Goal: Task Accomplishment & Management: Manage account settings

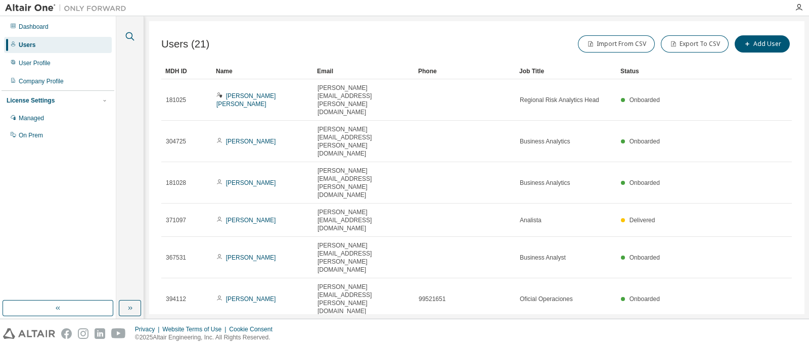
click at [134, 39] on icon "button" at bounding box center [130, 36] width 12 height 12
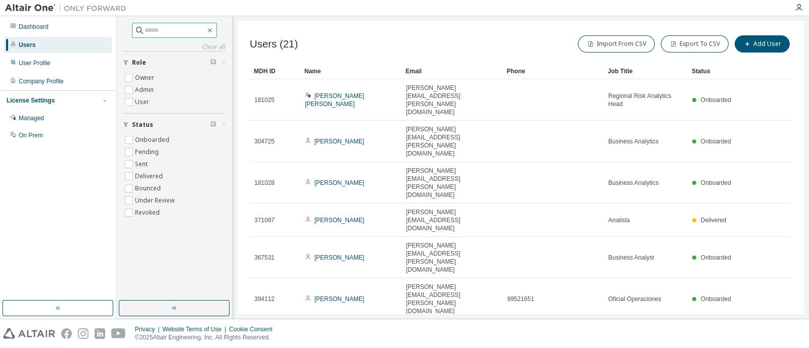
click at [157, 27] on input "text" at bounding box center [175, 30] width 61 height 10
type input "*******"
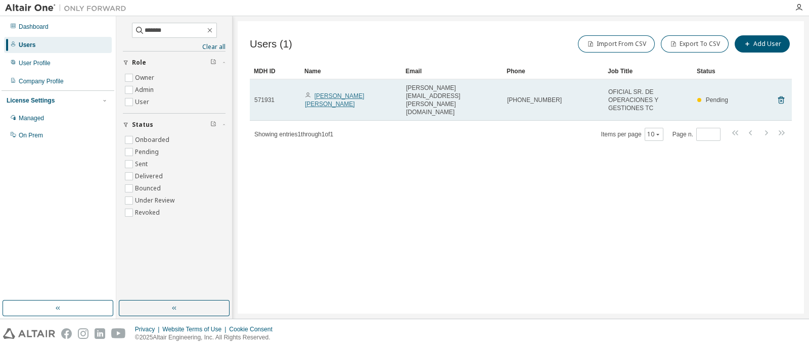
click at [360, 95] on link "[PERSON_NAME] [PERSON_NAME]" at bounding box center [334, 100] width 59 height 15
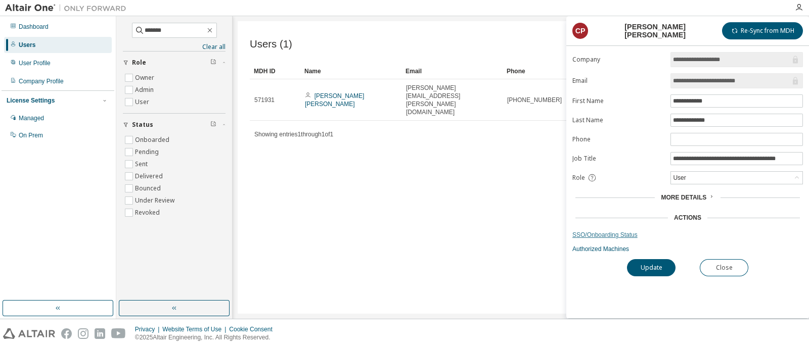
click at [601, 234] on link "SSO/Onboarding Status" at bounding box center [687, 235] width 231 height 8
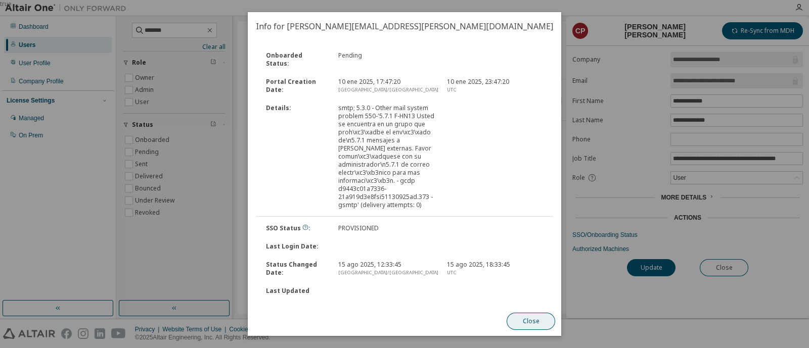
click at [541, 317] on button "Close" at bounding box center [531, 321] width 49 height 17
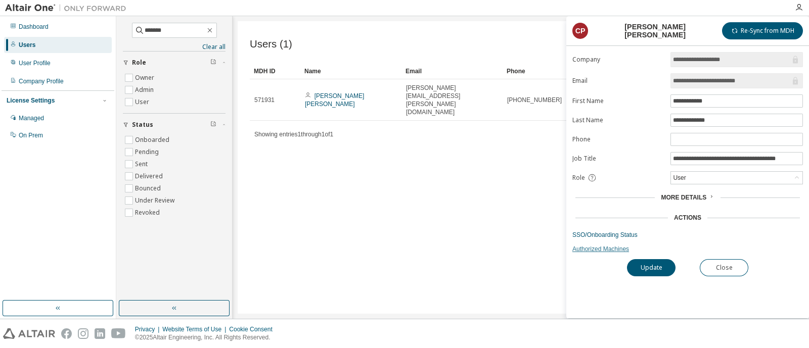
click at [600, 249] on link "Authorized Machines" at bounding box center [687, 249] width 231 height 8
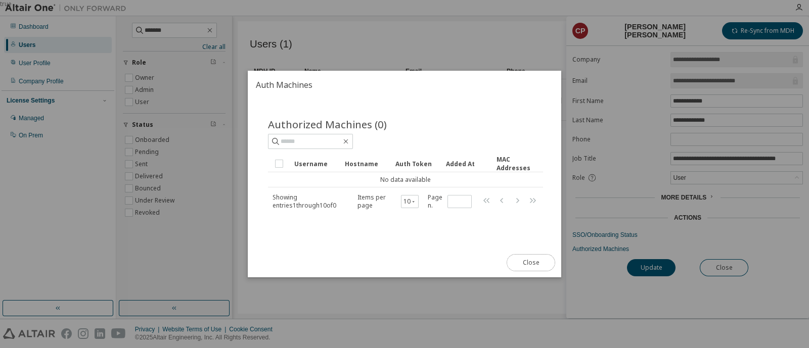
click at [515, 254] on button "Close" at bounding box center [531, 262] width 49 height 17
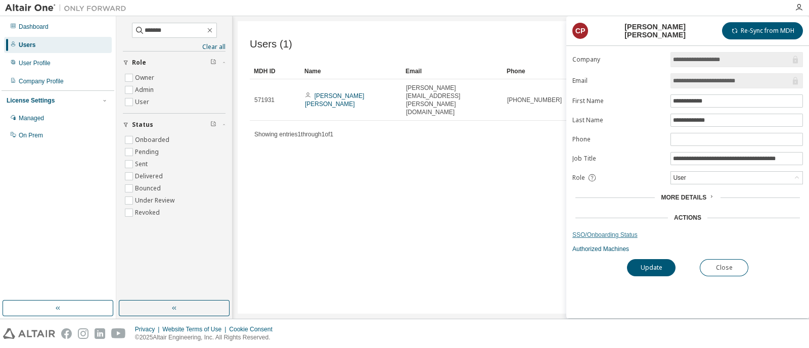
click at [608, 232] on link "SSO/Onboarding Status" at bounding box center [687, 235] width 231 height 8
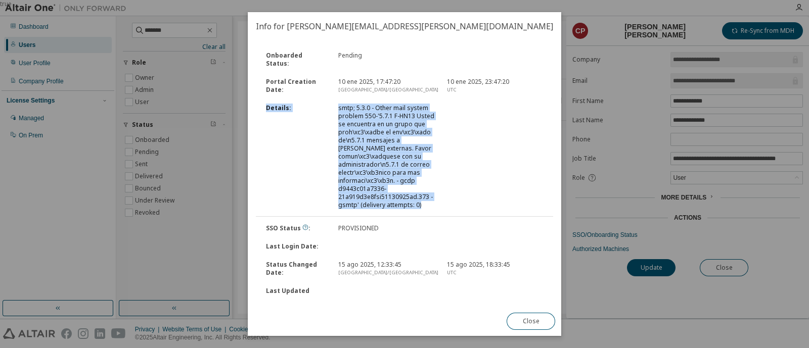
drag, startPoint x: 559, startPoint y: 79, endPoint x: 557, endPoint y: 112, distance: 32.9
click at [557, 112] on div "Onboarded Status : Pending Portal Creation Date : 10 ene 2025, 17:47:20 [GEOGRA…" at bounding box center [405, 173] width 314 height 267
click at [493, 183] on div at bounding box center [495, 156] width 109 height 105
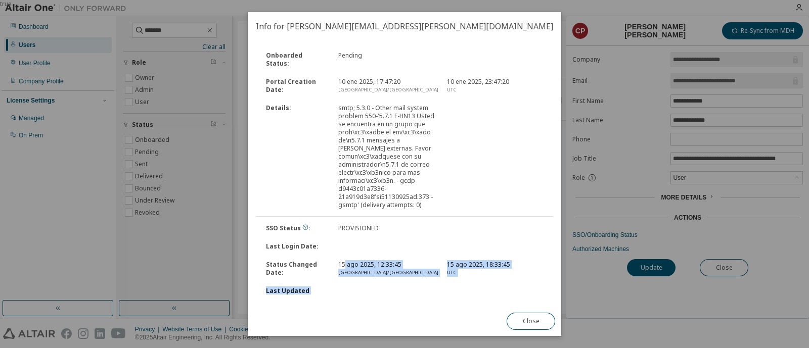
drag, startPoint x: 344, startPoint y: 254, endPoint x: 462, endPoint y: 312, distance: 131.2
click at [464, 317] on div "Info for [PERSON_NAME][EMAIL_ADDRESS][PERSON_NAME][DOMAIN_NAME] Onboarded Statu…" at bounding box center [405, 174] width 314 height 324
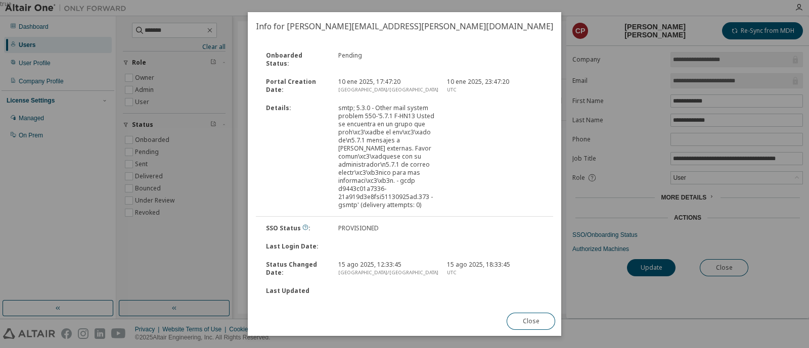
click at [432, 227] on div "SSO Status : PROVISIONED" at bounding box center [404, 228] width 299 height 18
click at [519, 316] on button "Close" at bounding box center [531, 321] width 49 height 17
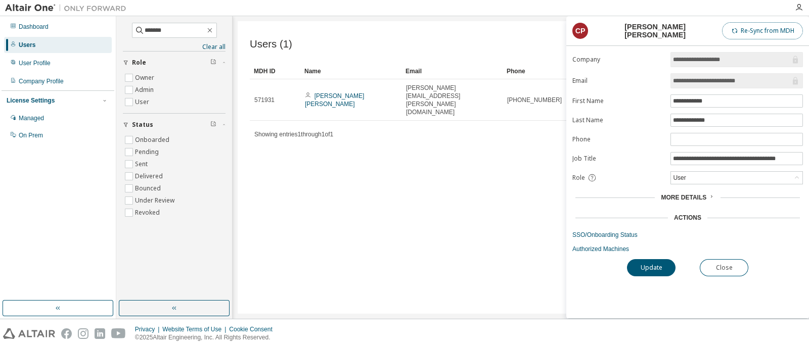
click at [738, 31] on span "button" at bounding box center [735, 31] width 8 height 8
click at [705, 194] on div "More Details" at bounding box center [687, 198] width 53 height 8
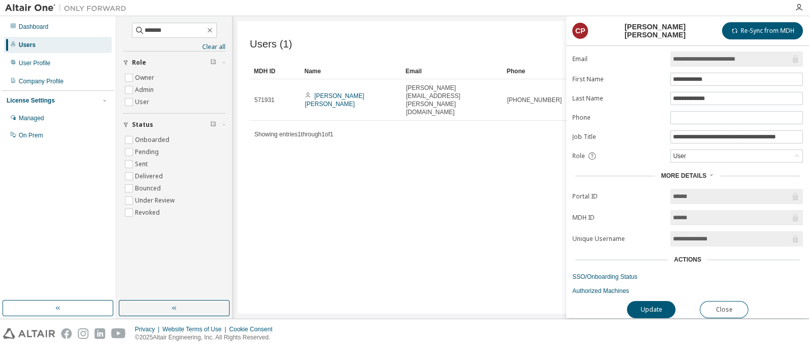
scroll to position [24, 0]
click at [603, 273] on link "SSO/Onboarding Status" at bounding box center [687, 277] width 231 height 8
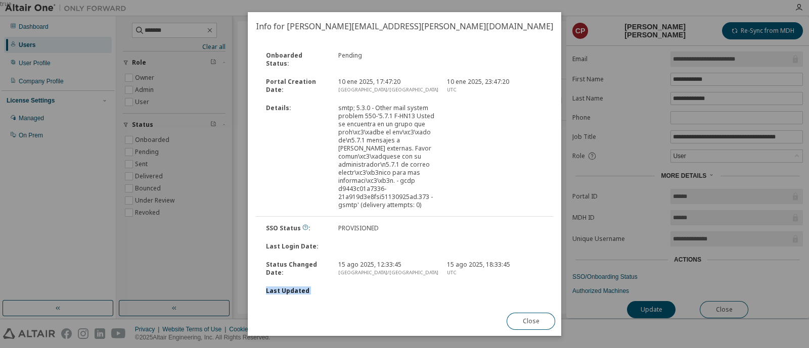
drag, startPoint x: 470, startPoint y: 275, endPoint x: 519, endPoint y: 312, distance: 61.7
click at [519, 312] on div "Info for [PERSON_NAME][EMAIL_ADDRESS][PERSON_NAME][DOMAIN_NAME] Onboarded Statu…" at bounding box center [405, 174] width 314 height 324
click at [533, 319] on button "Close" at bounding box center [531, 321] width 49 height 17
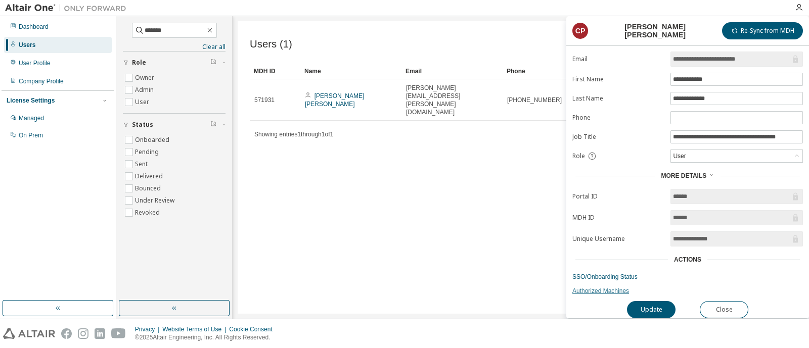
click at [593, 287] on link "Authorized Machines" at bounding box center [687, 291] width 231 height 8
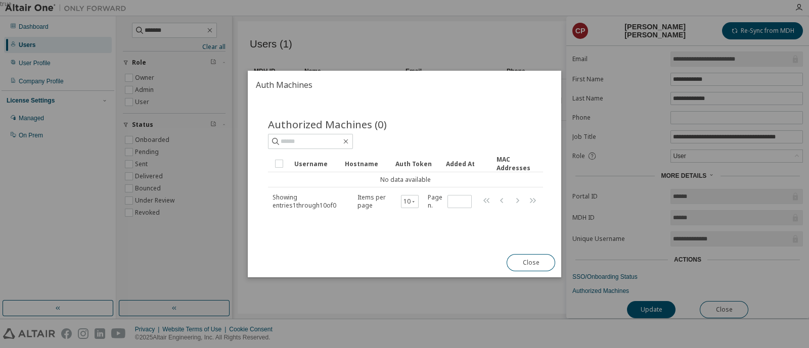
click at [336, 199] on span "Showing entries 1 through 10 of 0" at bounding box center [305, 201] width 64 height 17
click at [532, 259] on button "Close" at bounding box center [531, 262] width 49 height 17
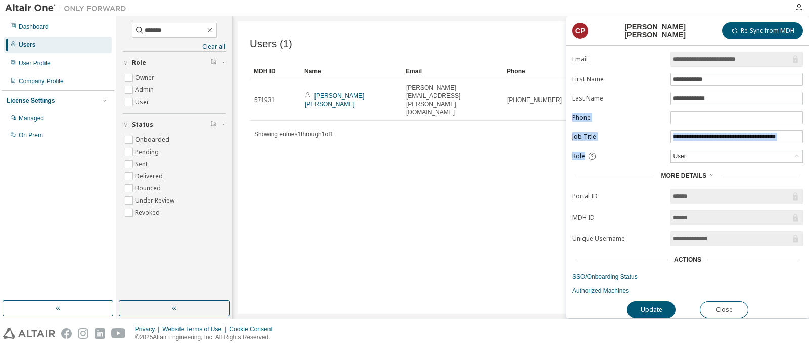
drag, startPoint x: 576, startPoint y: 111, endPoint x: 637, endPoint y: 168, distance: 83.7
click at [634, 162] on form "**********" at bounding box center [687, 162] width 231 height 265
click at [615, 208] on form "**********" at bounding box center [687, 162] width 231 height 265
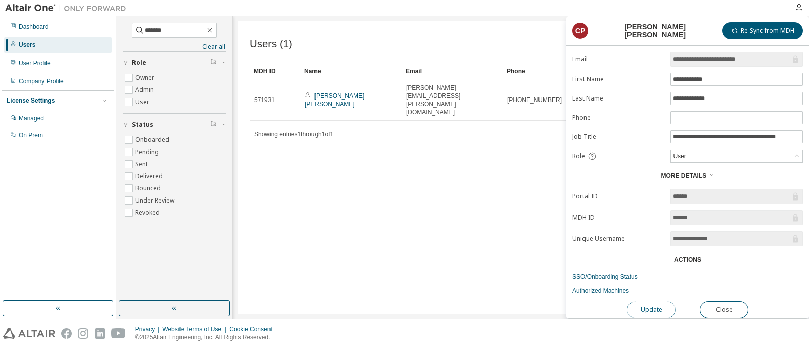
click at [652, 301] on button "Update" at bounding box center [651, 309] width 49 height 17
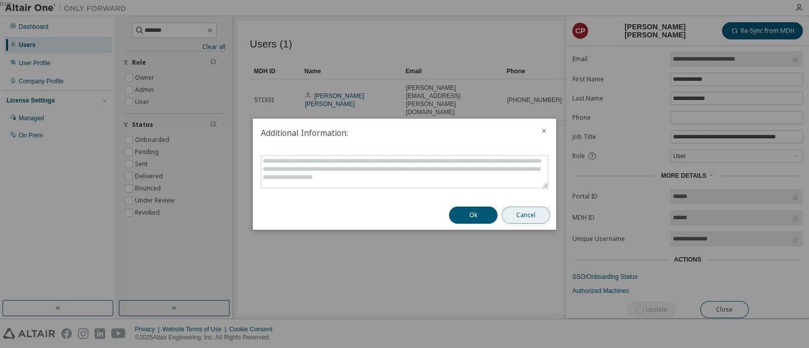
click at [526, 217] on button "Cancel" at bounding box center [526, 215] width 49 height 17
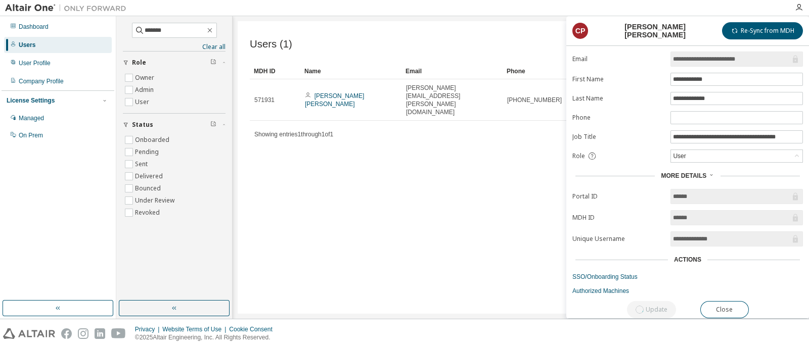
click at [604, 276] on link "SSO/Onboarding Status" at bounding box center [687, 277] width 231 height 8
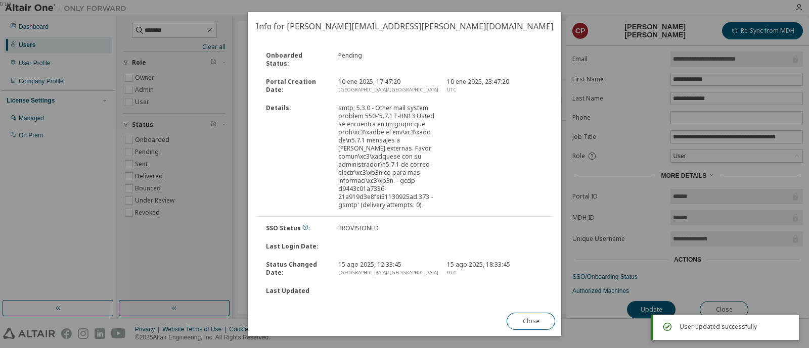
scroll to position [0, 0]
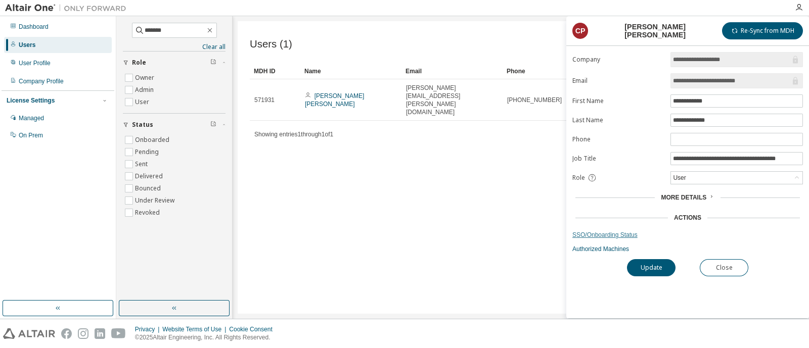
click at [607, 234] on link "SSO/Onboarding Status" at bounding box center [687, 235] width 231 height 8
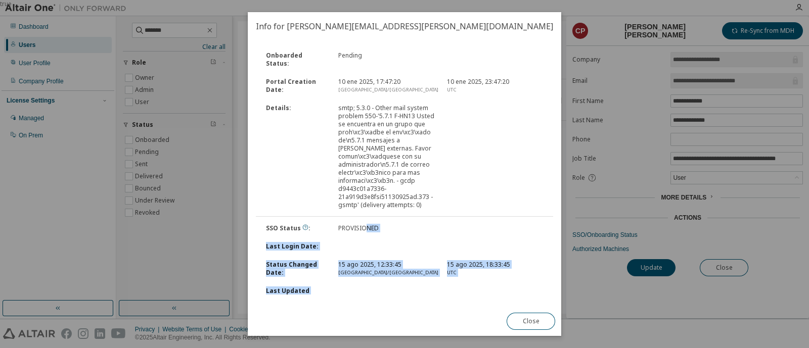
drag, startPoint x: 364, startPoint y: 216, endPoint x: 475, endPoint y: 304, distance: 141.9
click at [475, 304] on div "Onboarded Status : Pending Portal Creation Date : 10 ene 2025, 17:47:20 [GEOGRA…" at bounding box center [405, 173] width 314 height 267
click at [438, 261] on div "15 ago 2025, 12:33:45 [GEOGRAPHIC_DATA]/[GEOGRAPHIC_DATA]" at bounding box center [386, 269] width 109 height 16
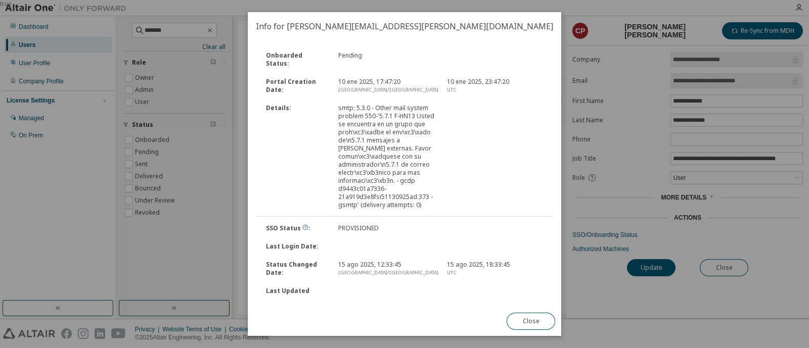
click at [512, 313] on div "Close" at bounding box center [531, 321] width 61 height 29
click at [522, 315] on button "Close" at bounding box center [531, 321] width 49 height 17
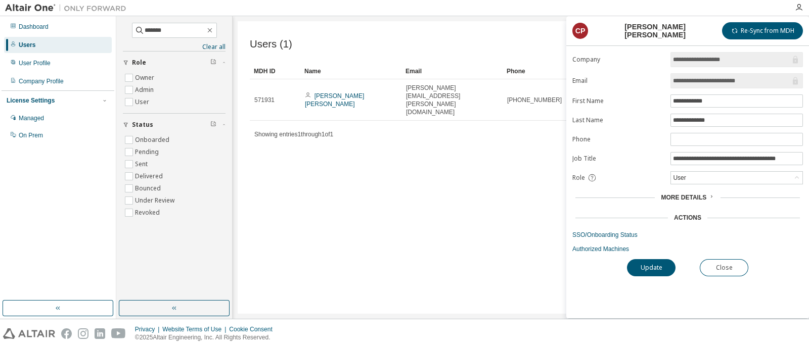
click at [705, 194] on div "More Details" at bounding box center [687, 198] width 53 height 8
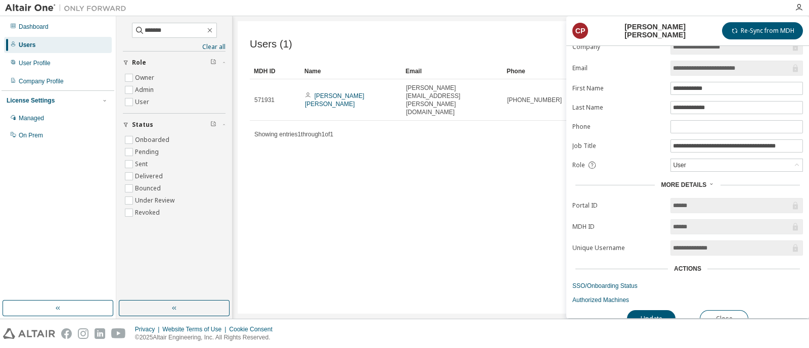
scroll to position [24, 0]
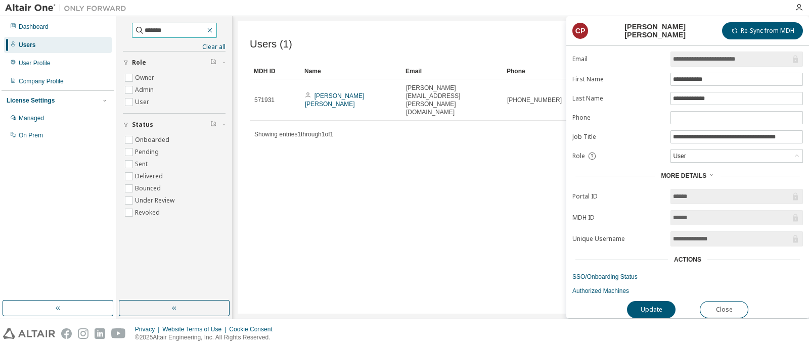
click at [214, 34] on button "button" at bounding box center [209, 30] width 9 height 9
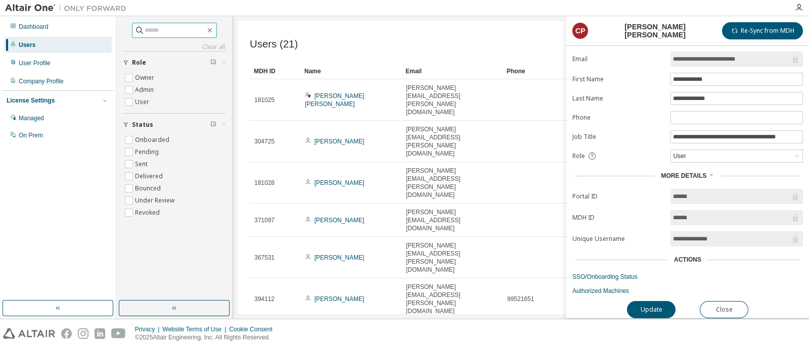
click at [332, 93] on link "[PERSON_NAME] [PERSON_NAME]" at bounding box center [334, 100] width 59 height 15
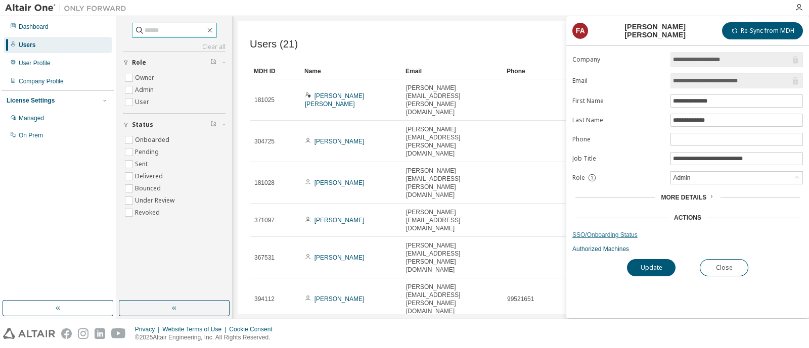
click at [606, 232] on link "SSO/Onboarding Status" at bounding box center [687, 235] width 231 height 8
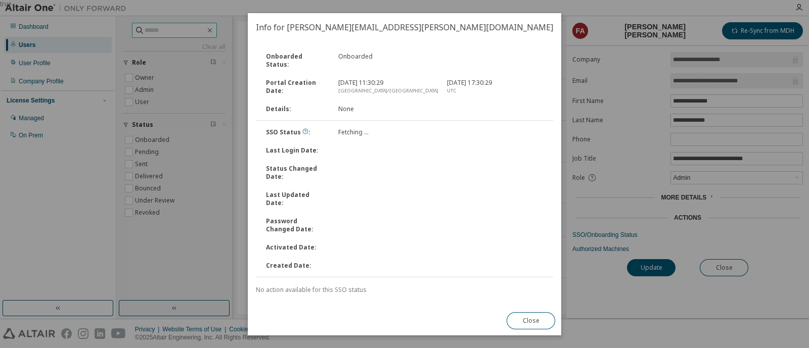
click at [630, 194] on div "true" at bounding box center [404, 174] width 809 height 348
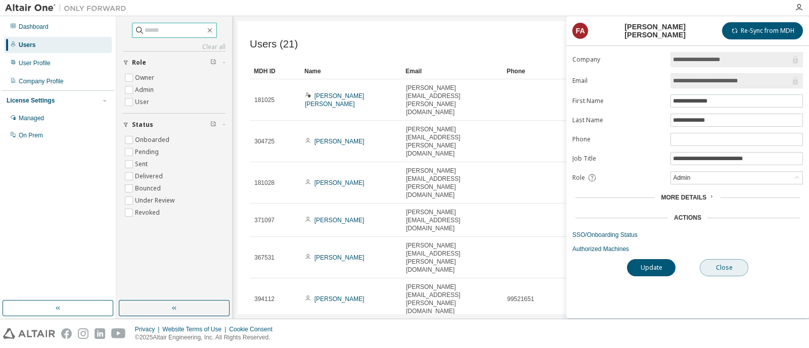
click at [736, 264] on button "Close" at bounding box center [724, 267] width 49 height 17
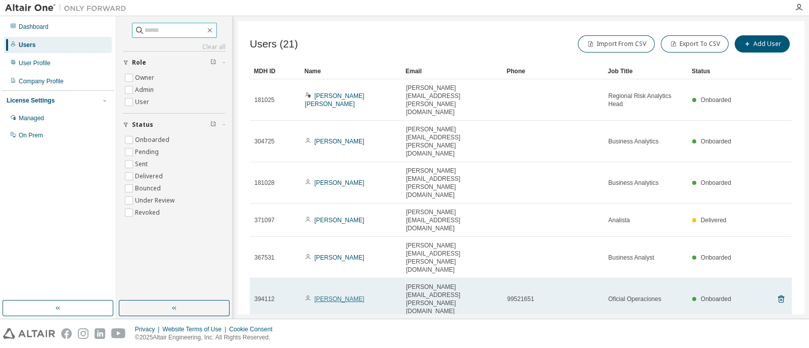
click at [344, 296] on link "[PERSON_NAME]" at bounding box center [340, 299] width 50 height 7
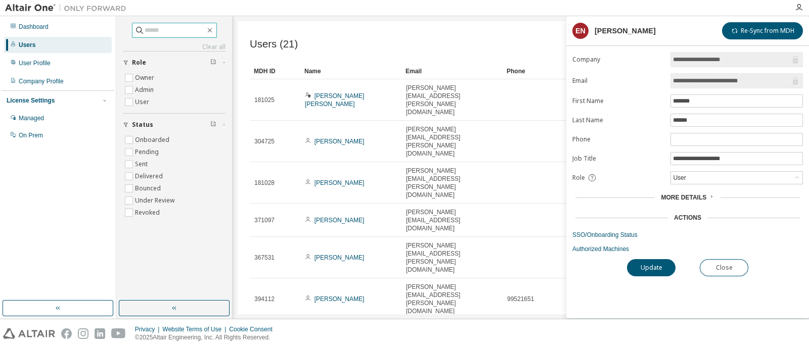
click at [599, 229] on form "**********" at bounding box center [687, 152] width 231 height 201
click at [600, 231] on link "SSO/Onboarding Status" at bounding box center [687, 235] width 231 height 8
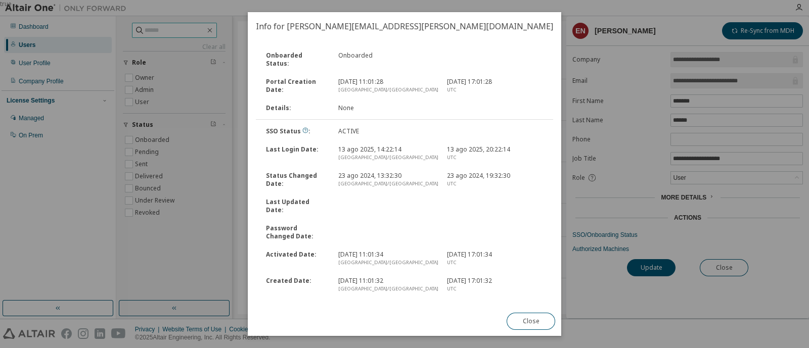
drag, startPoint x: 450, startPoint y: 219, endPoint x: 515, endPoint y: 364, distance: 158.9
click at [515, 348] on html "**********" at bounding box center [404, 174] width 809 height 348
click at [458, 246] on div "Activated Date : [DATE] 11:01:34 [GEOGRAPHIC_DATA]/[GEOGRAPHIC_DATA] [DATE] 17:…" at bounding box center [404, 259] width 299 height 26
click at [536, 316] on button "Close" at bounding box center [531, 321] width 49 height 17
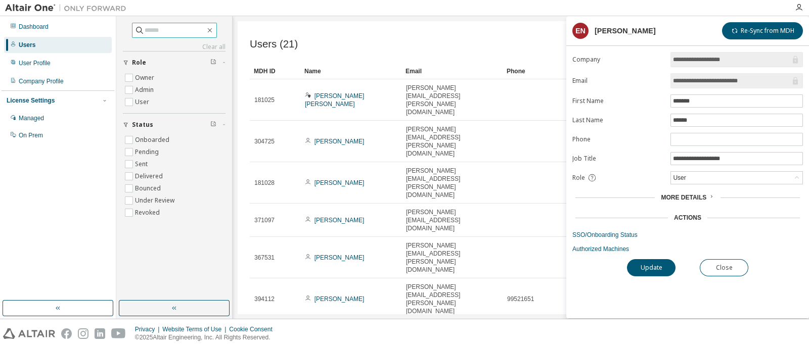
click at [145, 32] on input "text" at bounding box center [175, 30] width 61 height 10
type input "*******"
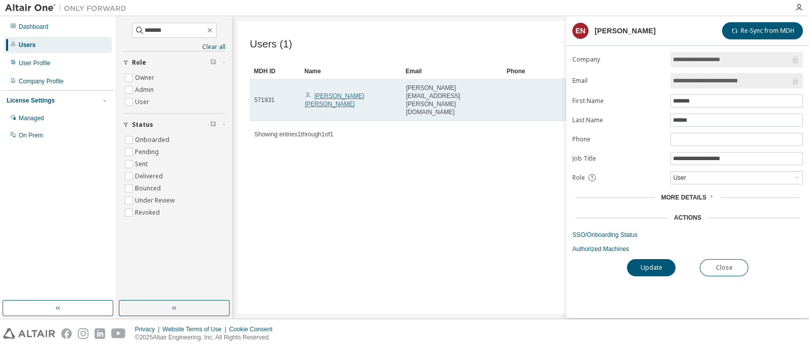
click at [362, 97] on link "[PERSON_NAME] [PERSON_NAME]" at bounding box center [334, 100] width 59 height 15
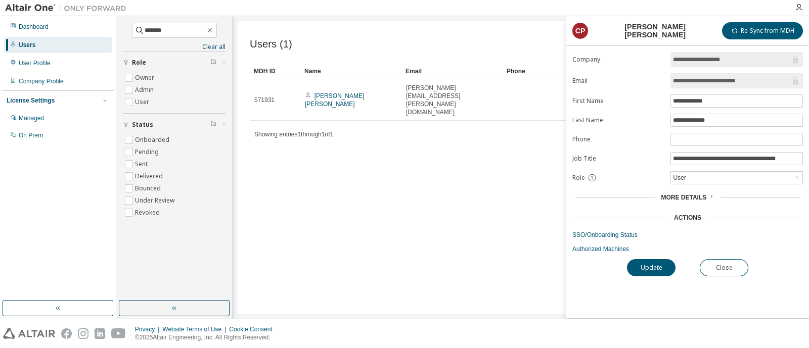
click at [362, 97] on link "[PERSON_NAME] [PERSON_NAME]" at bounding box center [334, 100] width 59 height 15
click at [672, 198] on span "More Details" at bounding box center [684, 197] width 46 height 7
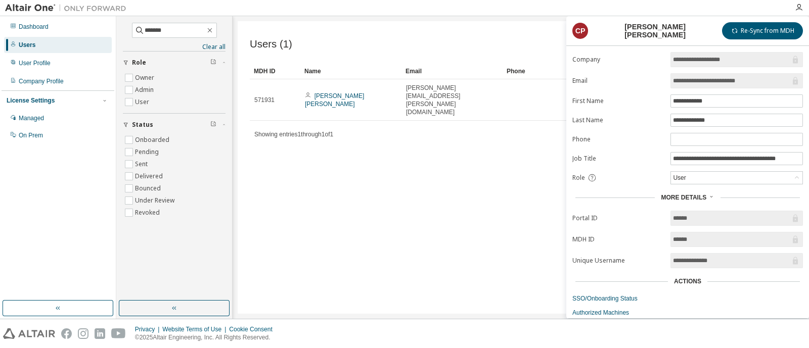
scroll to position [24, 0]
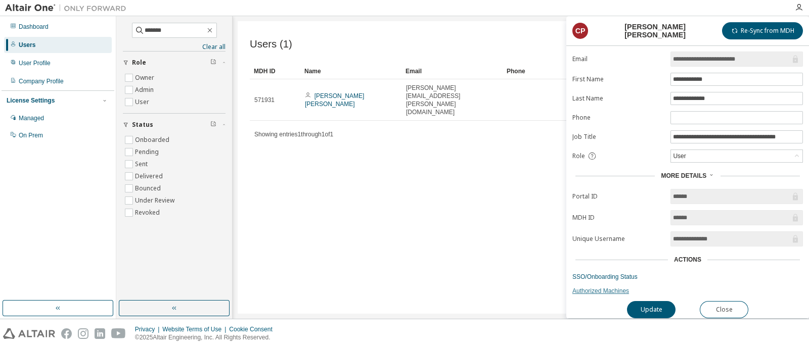
click at [599, 287] on link "Authorized Machines" at bounding box center [687, 291] width 231 height 8
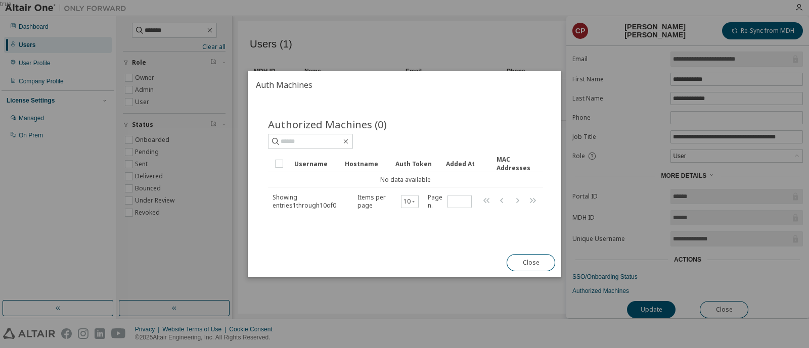
click at [303, 163] on div "Username" at bounding box center [315, 164] width 42 height 16
click at [299, 165] on div "Username" at bounding box center [315, 164] width 42 height 16
click at [335, 145] on input "text" at bounding box center [311, 142] width 61 height 10
type input "*******"
click at [520, 267] on button "Close" at bounding box center [531, 262] width 49 height 17
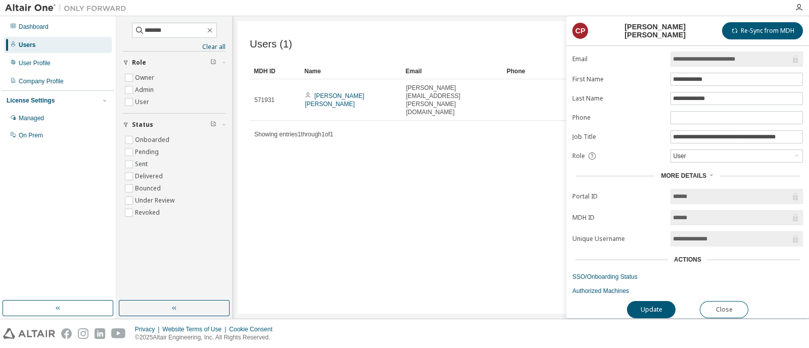
scroll to position [0, 0]
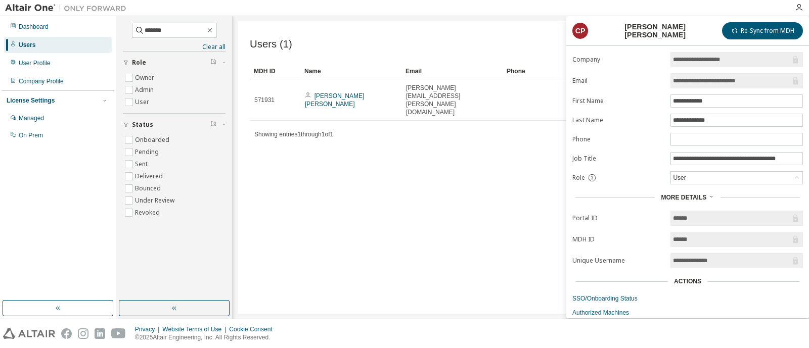
click at [480, 211] on div "Users (1) Import From CSV Export To CSV Add User Clear Load Save Save As Field …" at bounding box center [521, 167] width 566 height 293
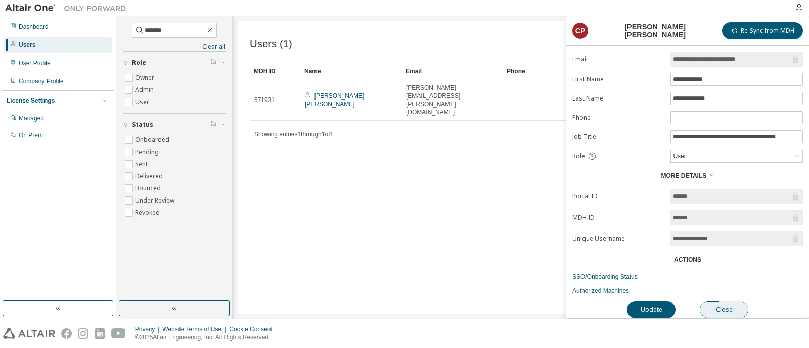
click at [711, 306] on button "Close" at bounding box center [724, 309] width 49 height 17
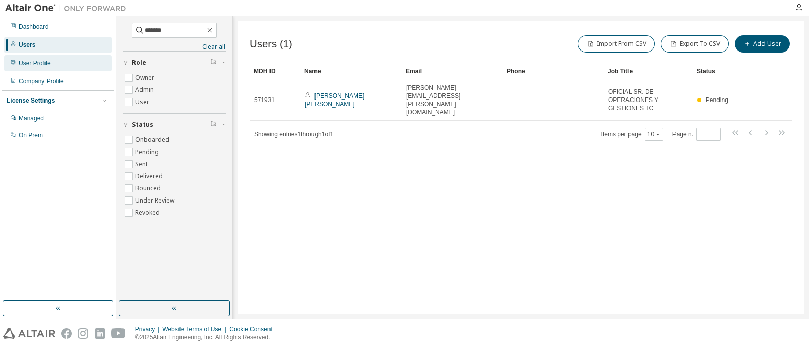
click at [37, 67] on div "User Profile" at bounding box center [35, 63] width 32 height 8
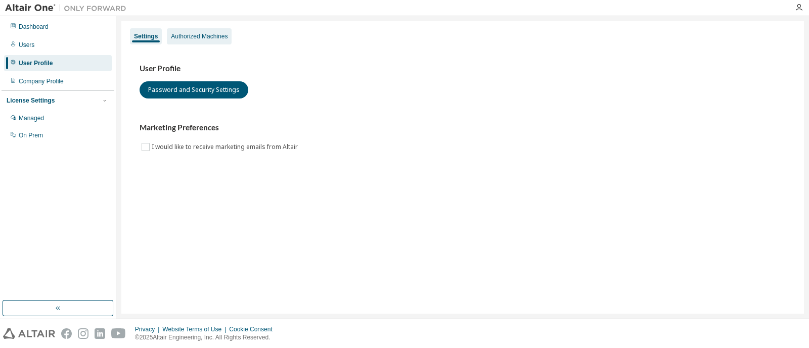
click at [191, 34] on div "Authorized Machines" at bounding box center [199, 36] width 57 height 8
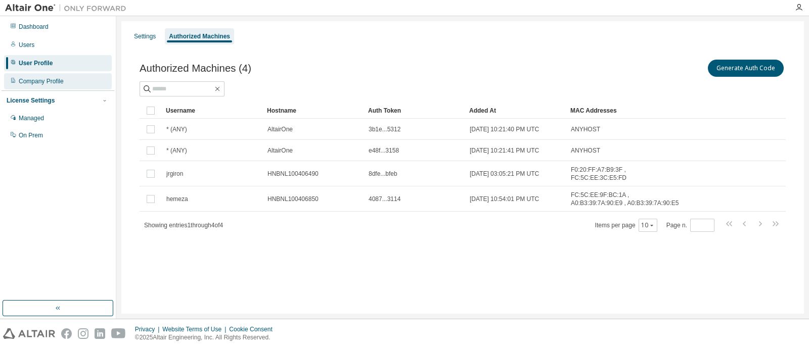
click at [34, 84] on div "Company Profile" at bounding box center [41, 81] width 45 height 8
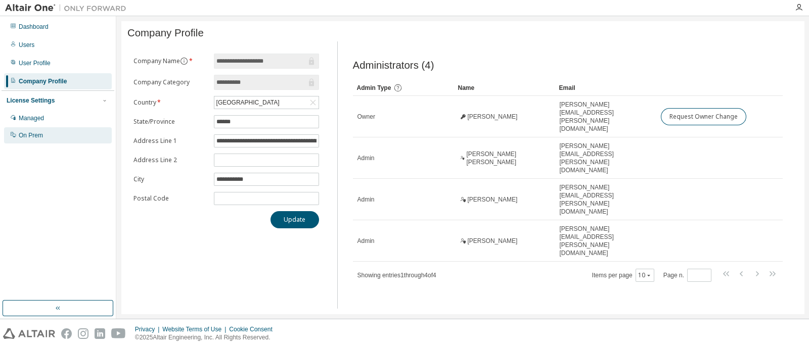
click at [39, 131] on div "On Prem" at bounding box center [31, 135] width 24 height 8
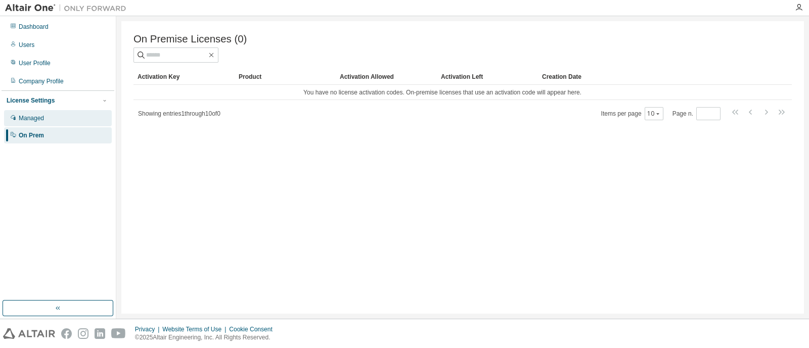
click at [43, 114] on div "Managed" at bounding box center [31, 118] width 25 height 8
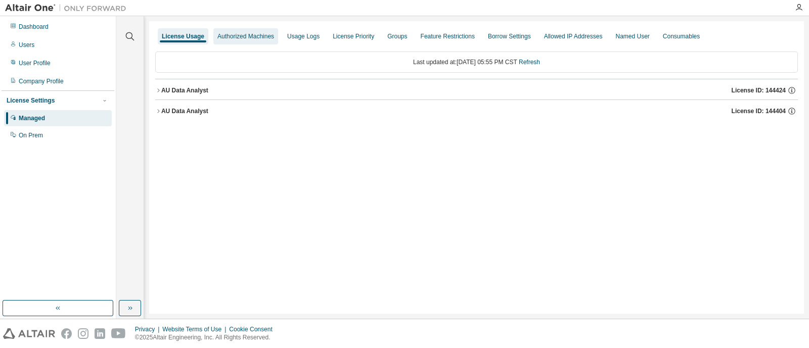
click at [237, 31] on div "Authorized Machines" at bounding box center [245, 36] width 65 height 16
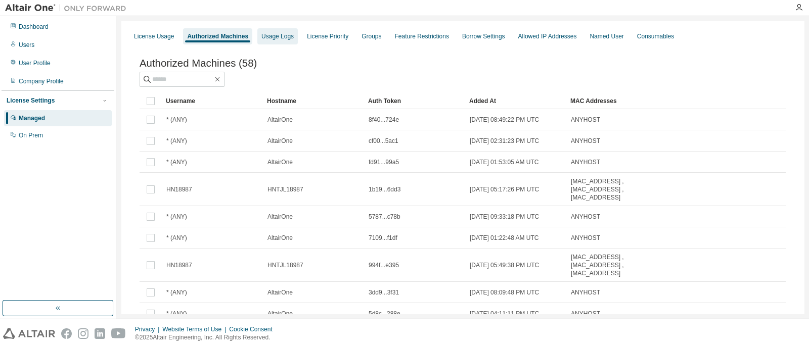
click at [279, 40] on div "Usage Logs" at bounding box center [277, 36] width 32 height 8
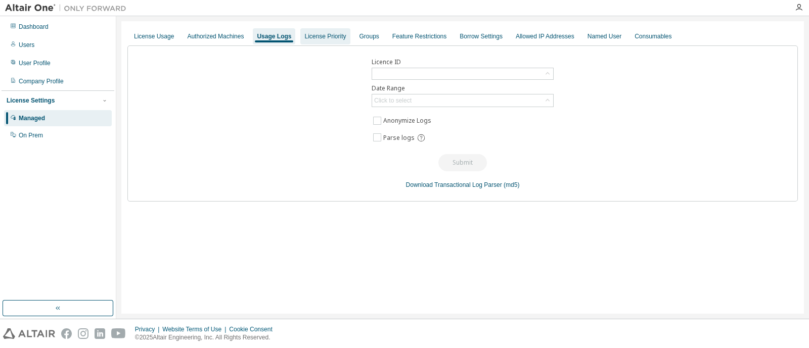
click at [307, 38] on div "License Priority" at bounding box center [324, 36] width 41 height 8
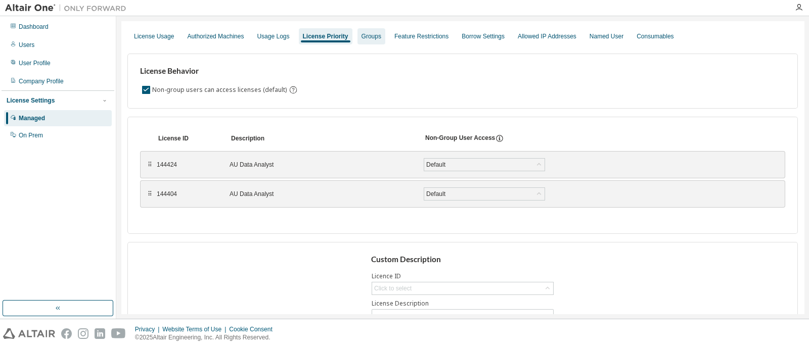
click at [358, 41] on div "Groups" at bounding box center [372, 36] width 28 height 16
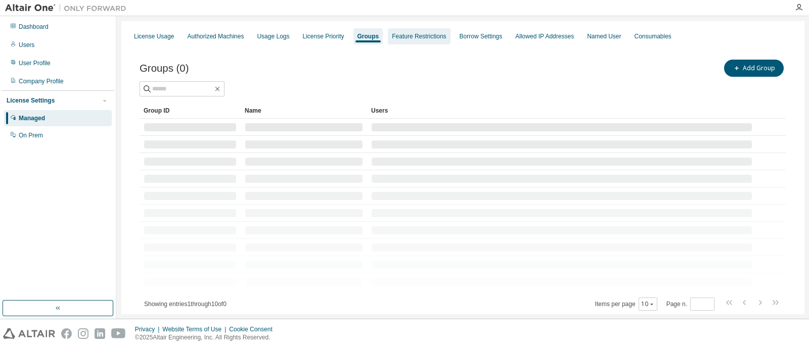
click at [398, 41] on div "Feature Restrictions" at bounding box center [419, 36] width 62 height 16
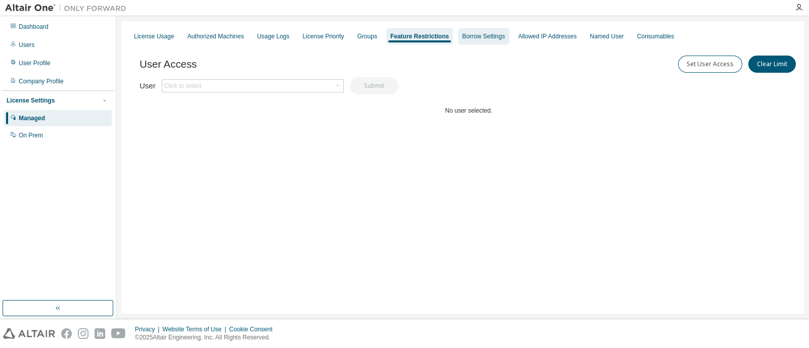
click at [458, 29] on div "Borrow Settings" at bounding box center [483, 36] width 51 height 16
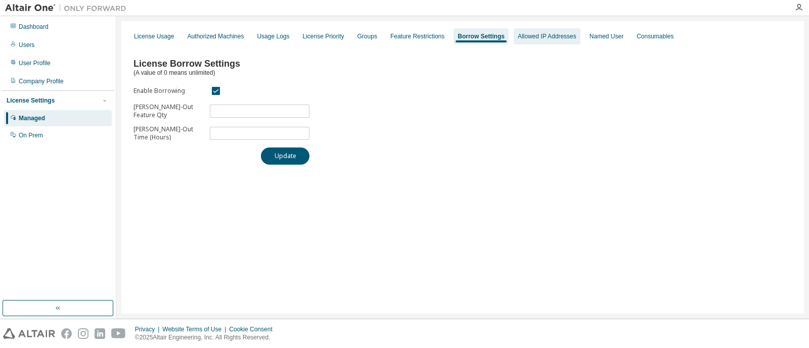
click at [518, 34] on div "Allowed IP Addresses" at bounding box center [547, 36] width 59 height 8
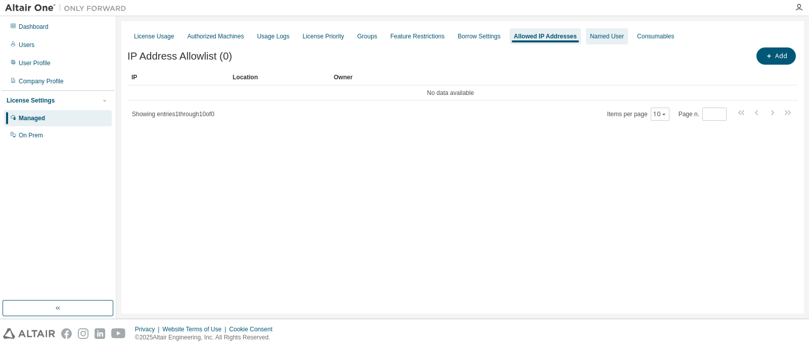
click at [592, 39] on div "Named User" at bounding box center [607, 36] width 34 height 8
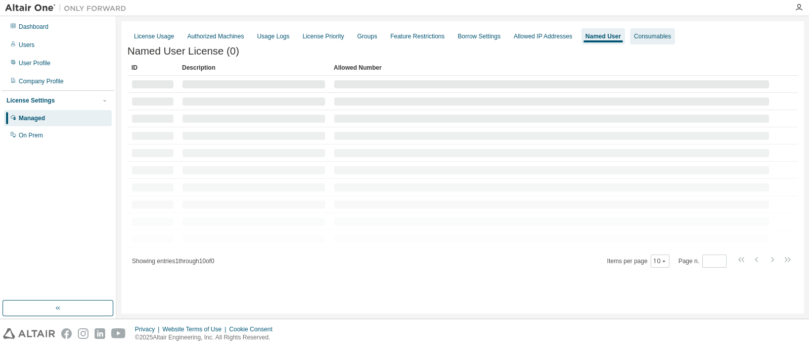
click at [630, 41] on div "Consumables" at bounding box center [652, 36] width 45 height 16
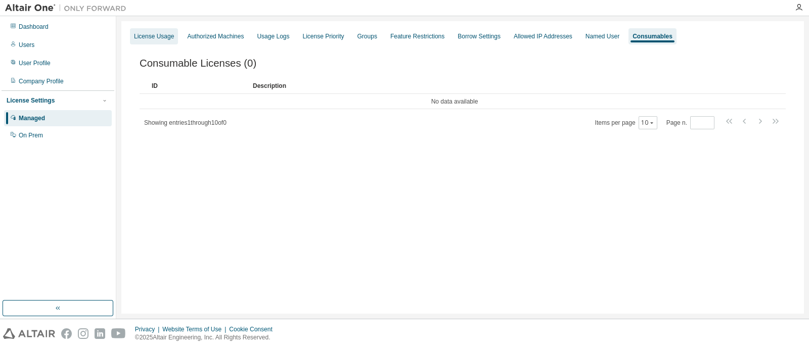
click at [142, 33] on div "License Usage" at bounding box center [154, 36] width 40 height 8
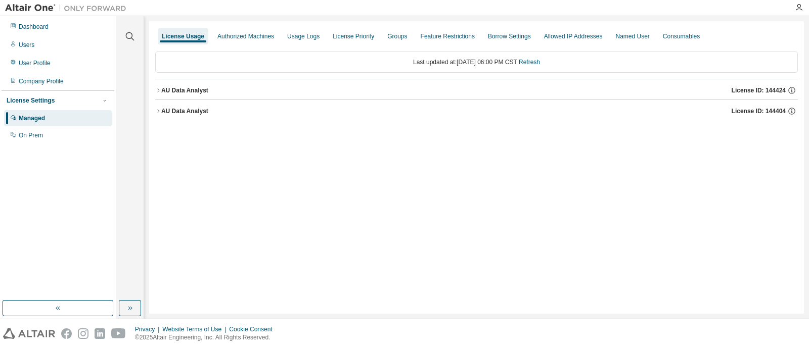
click at [158, 90] on icon "button" at bounding box center [158, 90] width 6 height 6
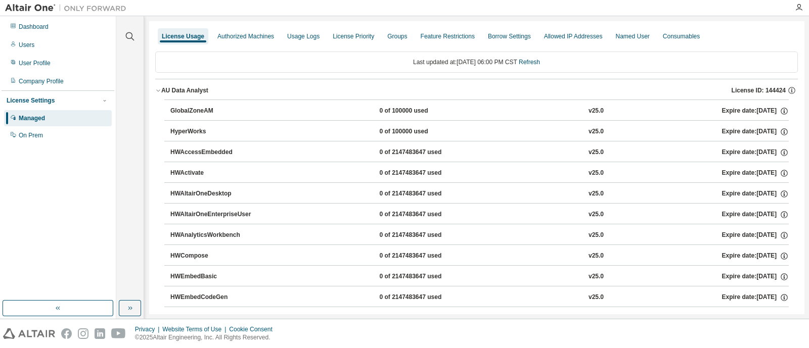
click at [172, 108] on div "GlobalZoneAM" at bounding box center [215, 111] width 91 height 9
click at [157, 85] on button "AU Data Analyst License ID: 144424" at bounding box center [476, 90] width 643 height 22
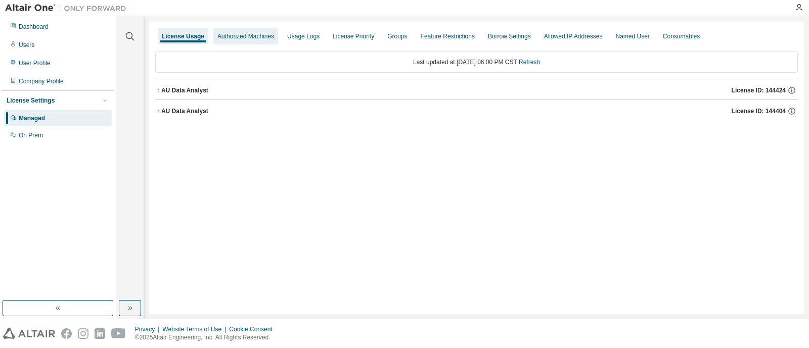
click at [226, 37] on div "Authorized Machines" at bounding box center [245, 36] width 57 height 8
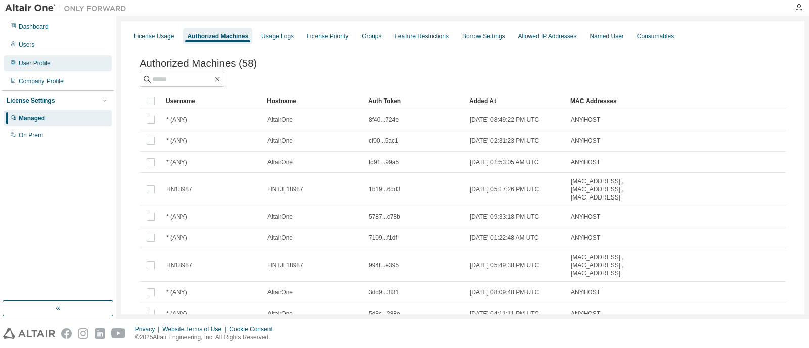
click at [52, 60] on div "User Profile" at bounding box center [58, 63] width 108 height 16
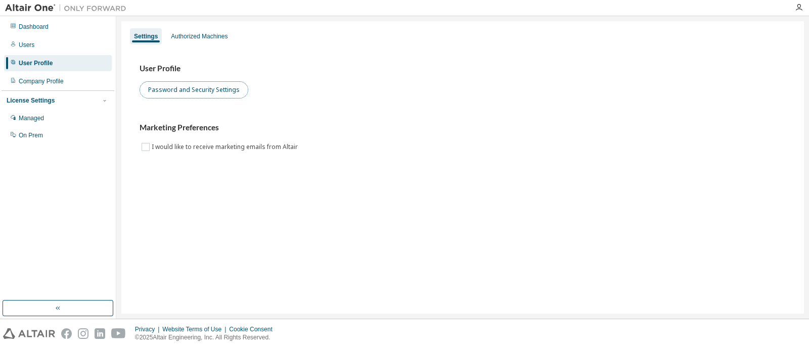
click at [185, 93] on button "Password and Security Settings" at bounding box center [194, 89] width 109 height 17
click at [206, 39] on div "Authorized Machines" at bounding box center [199, 36] width 57 height 8
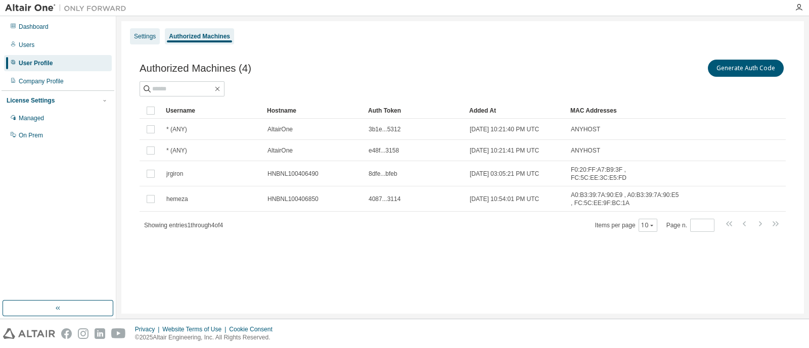
click at [140, 29] on div "Settings" at bounding box center [145, 36] width 30 height 16
